Goal: Task Accomplishment & Management: Use online tool/utility

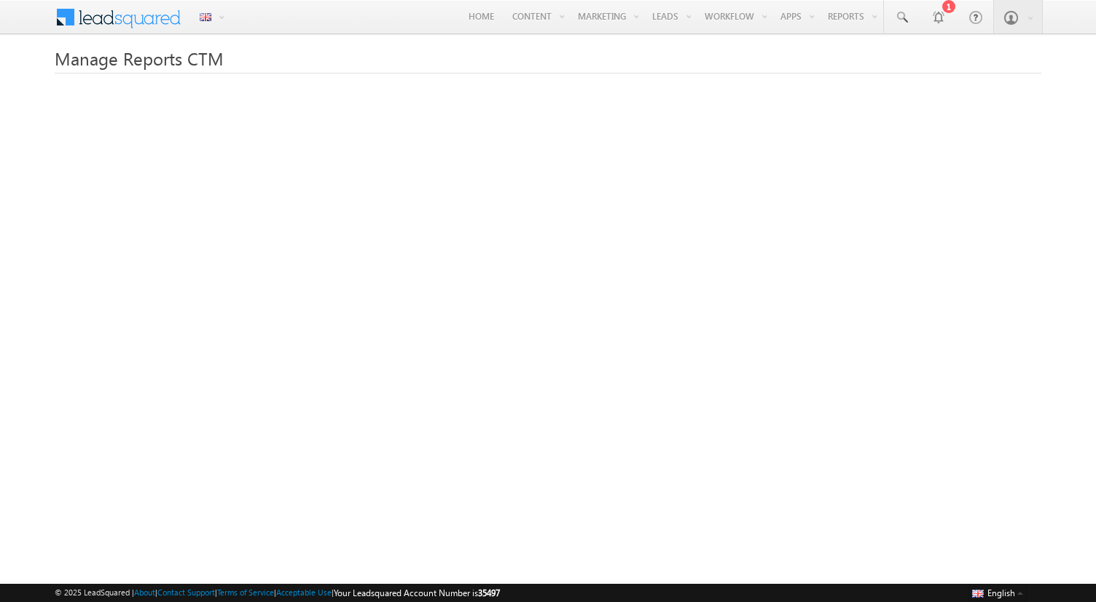
scroll to position [108, 0]
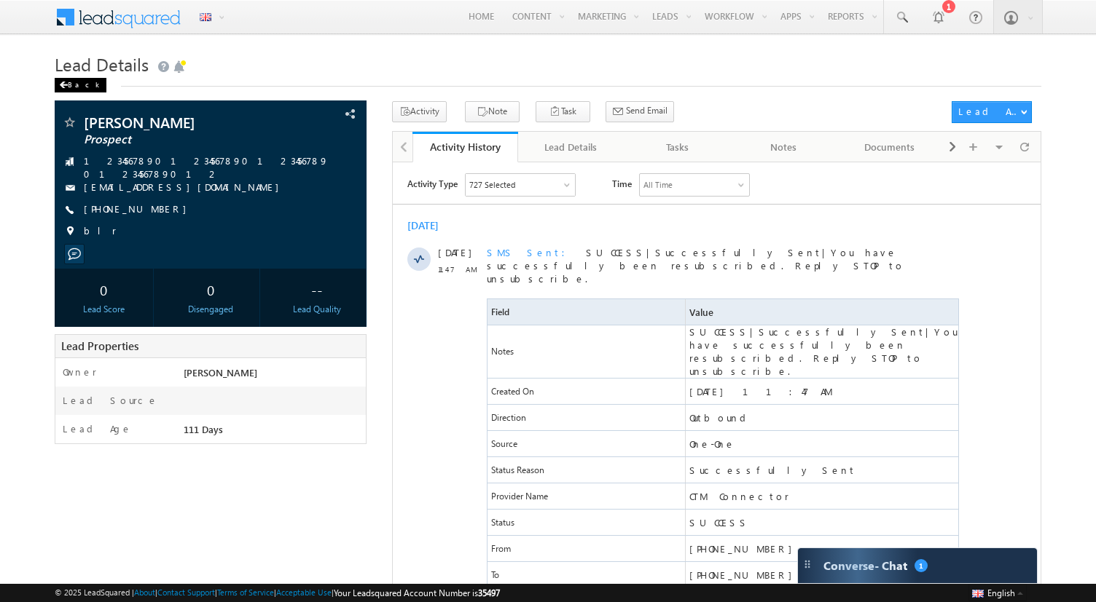
click at [60, 85] on span at bounding box center [63, 85] width 9 height 7
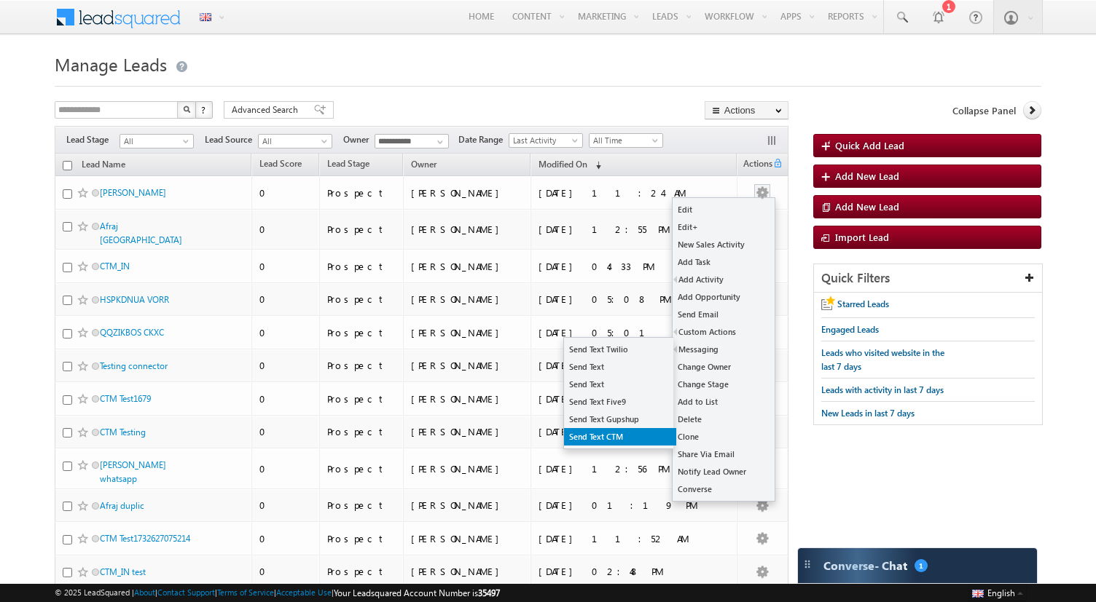
click at [613, 433] on link "Send Text CTM" at bounding box center [620, 436] width 112 height 17
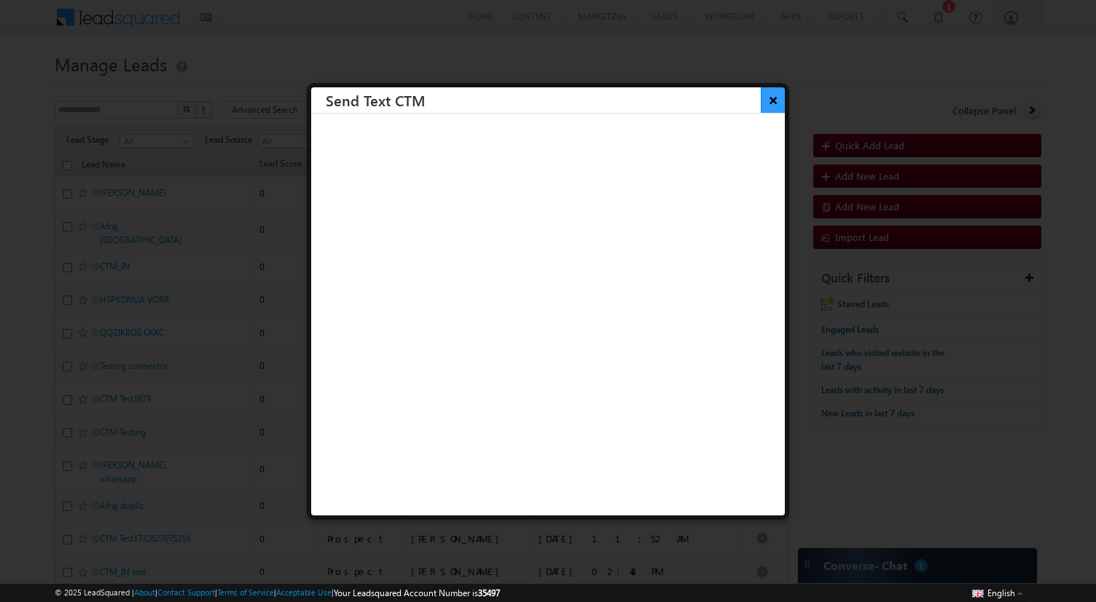
click at [769, 103] on button "×" at bounding box center [773, 99] width 24 height 25
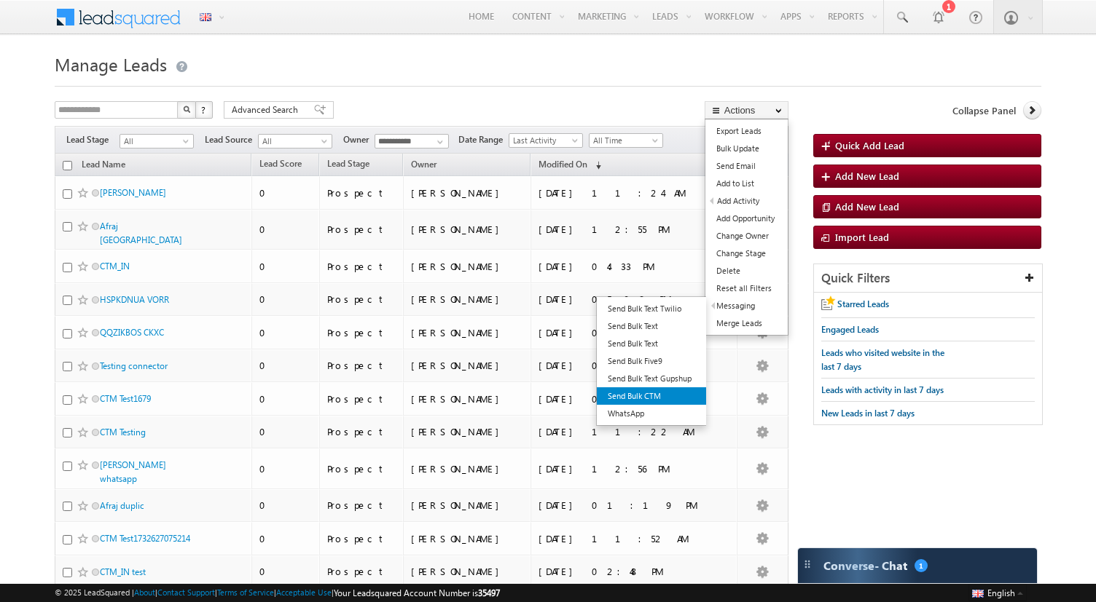
click at [645, 396] on link "Send Bulk CTM" at bounding box center [651, 396] width 109 height 17
